Goal: Information Seeking & Learning: Find specific fact

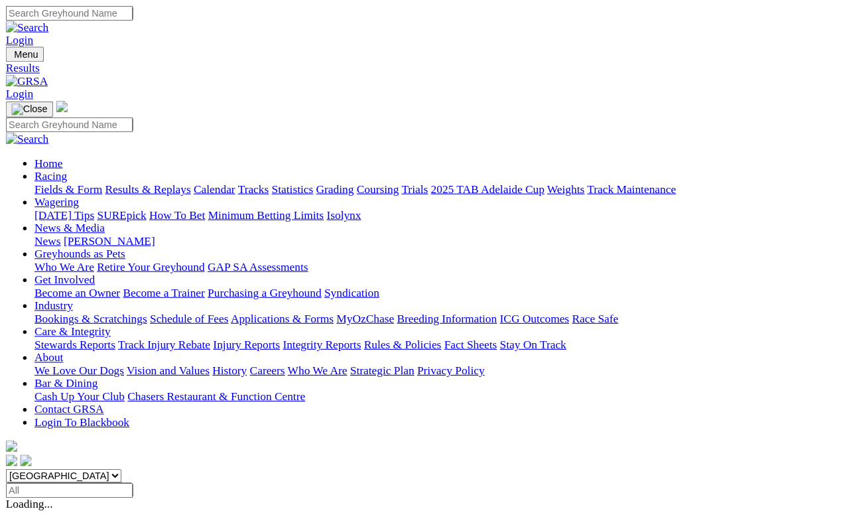
scroll to position [6, 0]
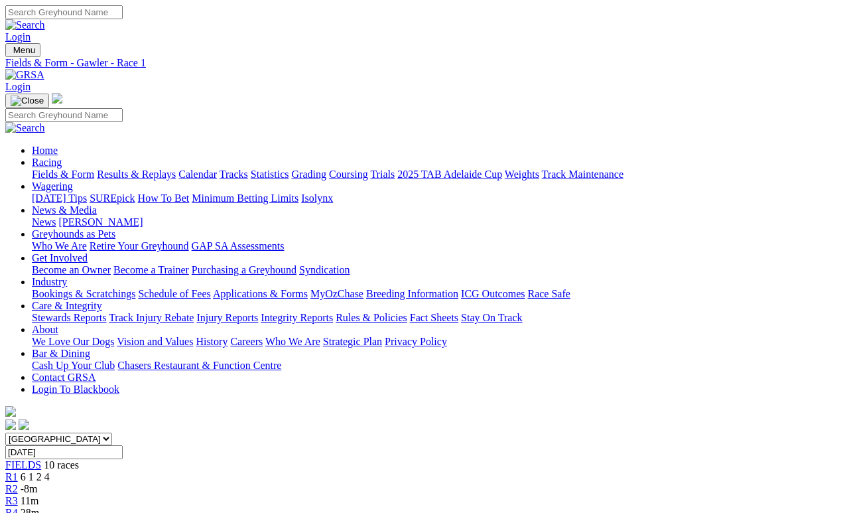
scroll to position [6, 0]
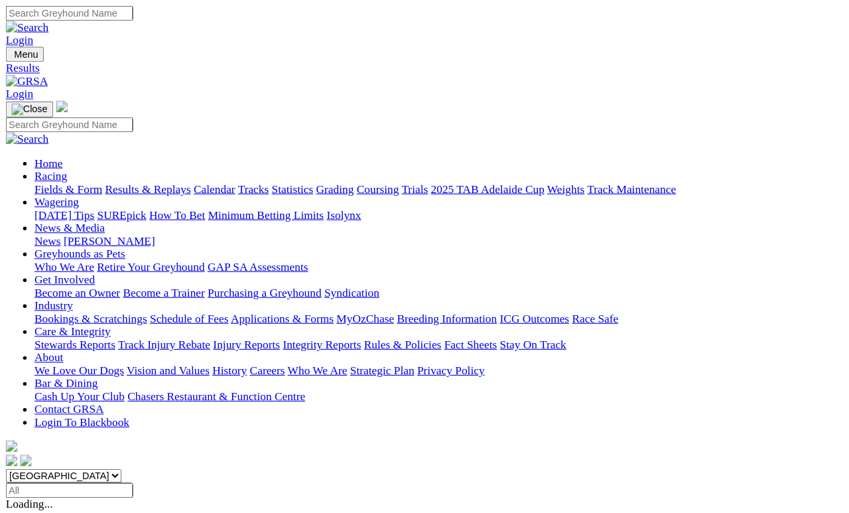
scroll to position [23, 0]
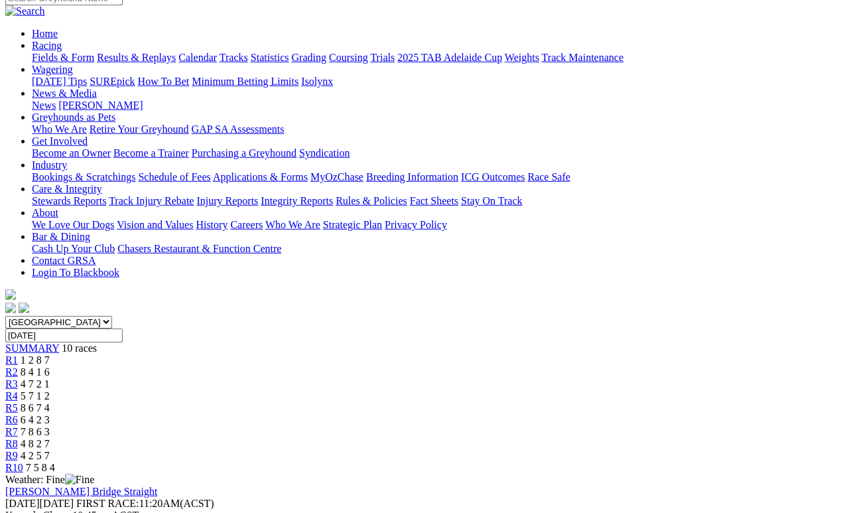
scroll to position [117, 0]
click at [50, 365] on span "8 4 1 6" at bounding box center [35, 370] width 29 height 11
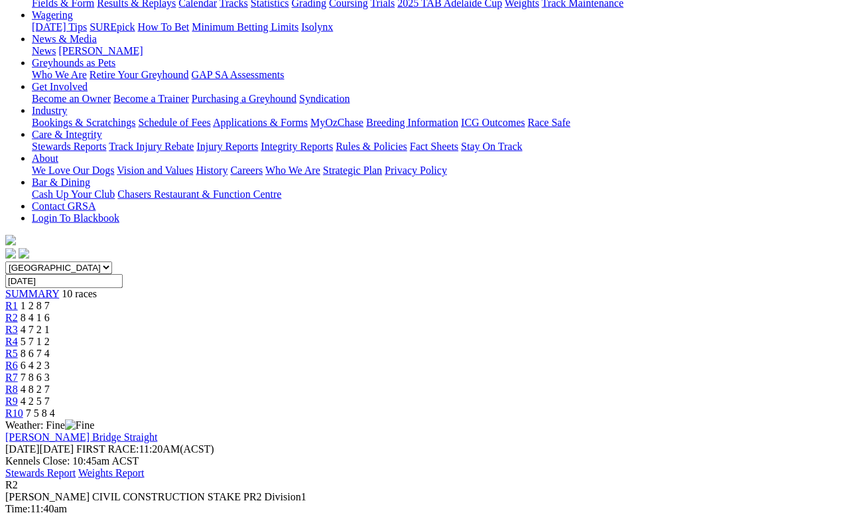
scroll to position [172, 0]
click at [18, 299] on span "R1" at bounding box center [11, 304] width 13 height 11
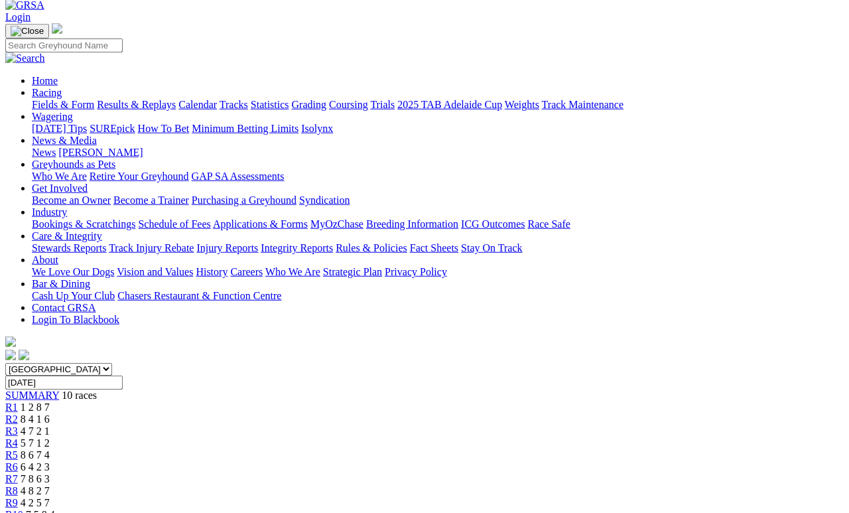
scroll to position [75, 0]
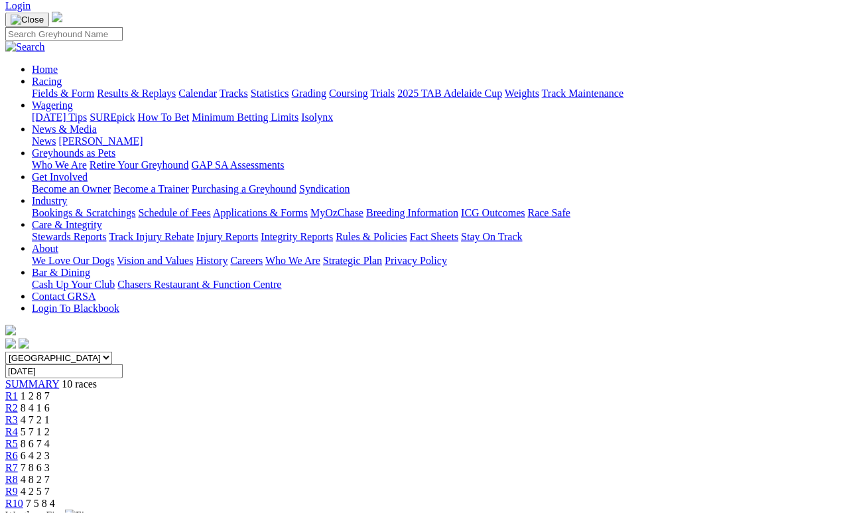
scroll to position [82, 0]
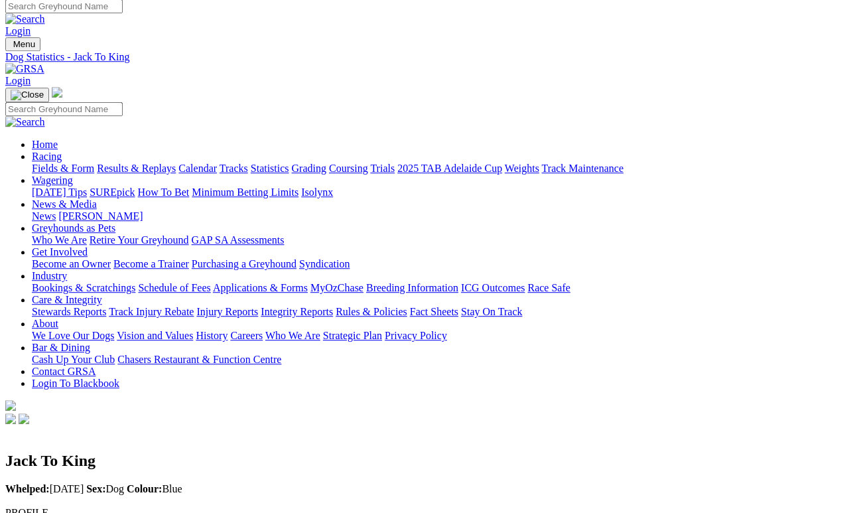
scroll to position [6, 0]
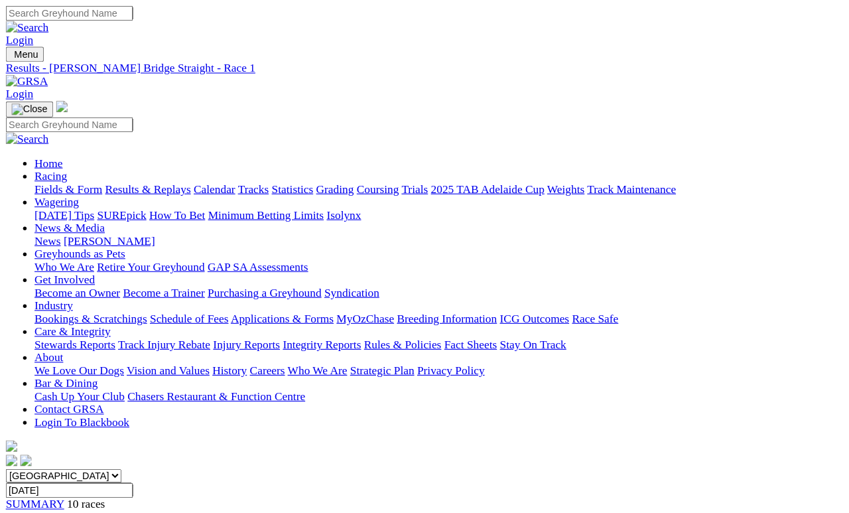
scroll to position [6, 0]
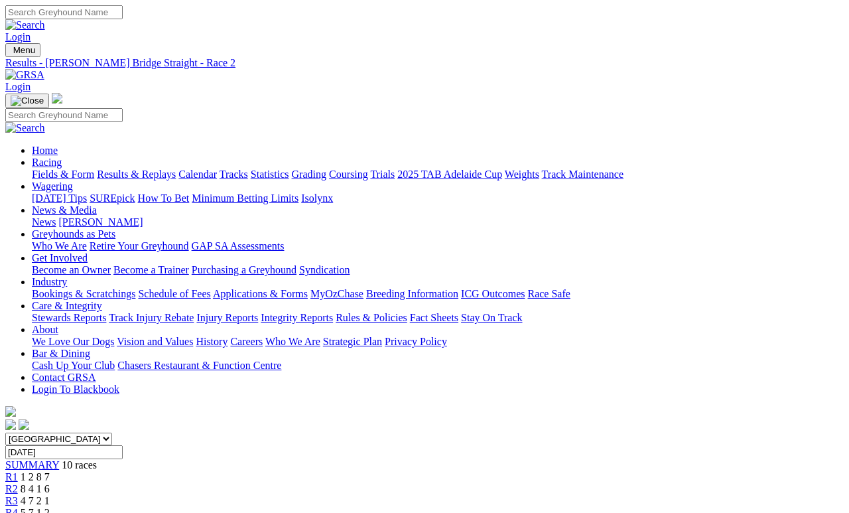
scroll to position [234, 0]
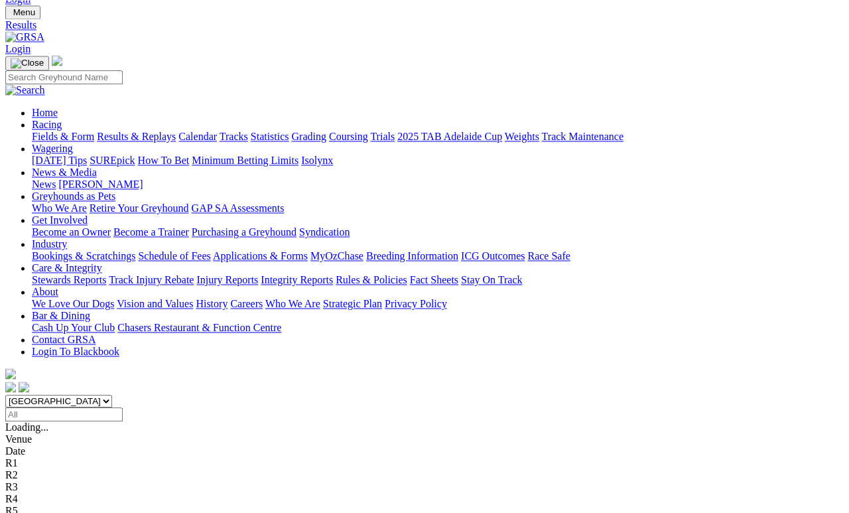
scroll to position [38, 0]
click at [77, 131] on link "Fields & Form" at bounding box center [63, 136] width 62 height 11
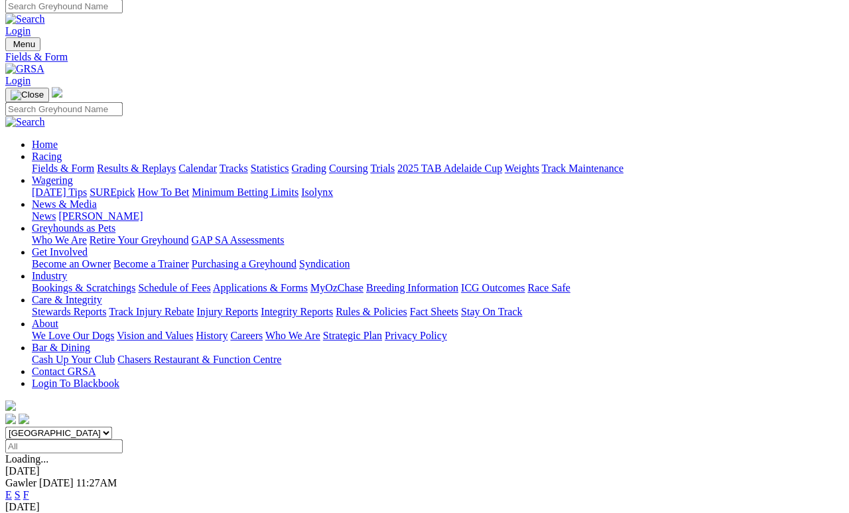
scroll to position [6, 0]
click at [29, 472] on link "F" at bounding box center [26, 494] width 6 height 11
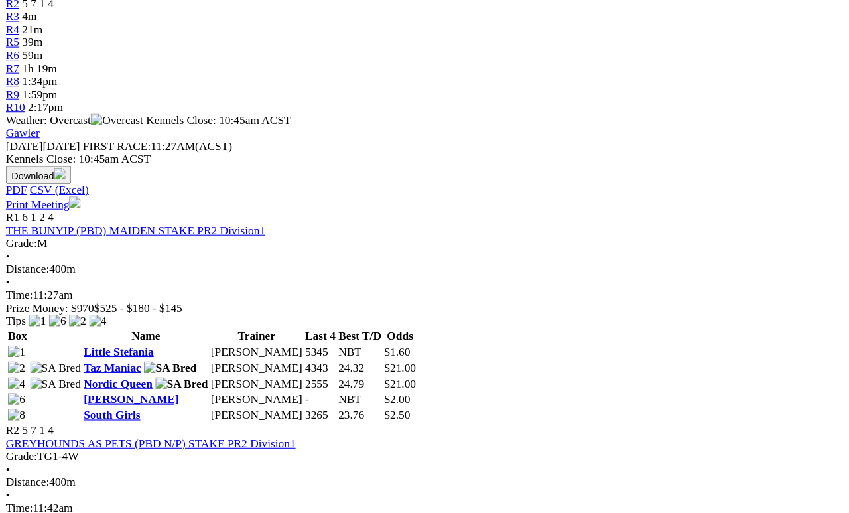
scroll to position [486, 0]
